Goal: Transaction & Acquisition: Purchase product/service

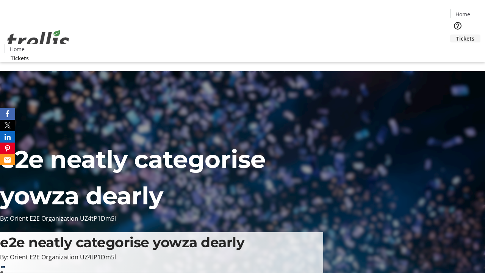
click at [456, 34] on span "Tickets" at bounding box center [465, 38] width 18 height 8
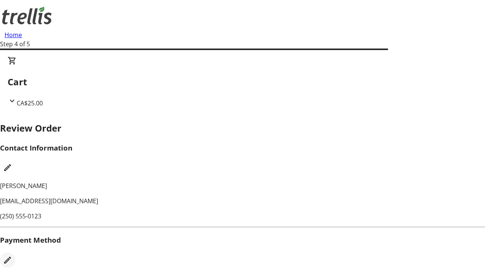
click at [12, 255] on mat-icon "Edit Payment Method" at bounding box center [7, 259] width 9 height 9
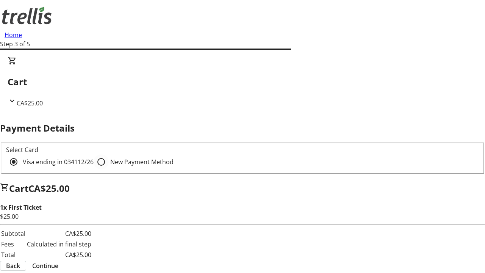
click at [94, 154] on input "New Payment Method" at bounding box center [101, 161] width 15 height 15
radio input "true"
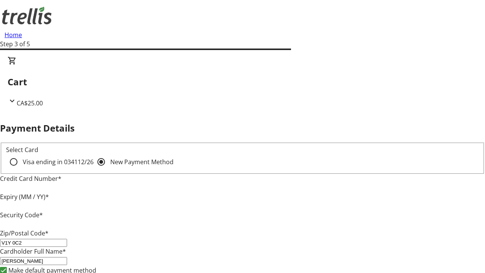
type input "V1Y 0C2"
